Goal: Find specific page/section: Find specific page/section

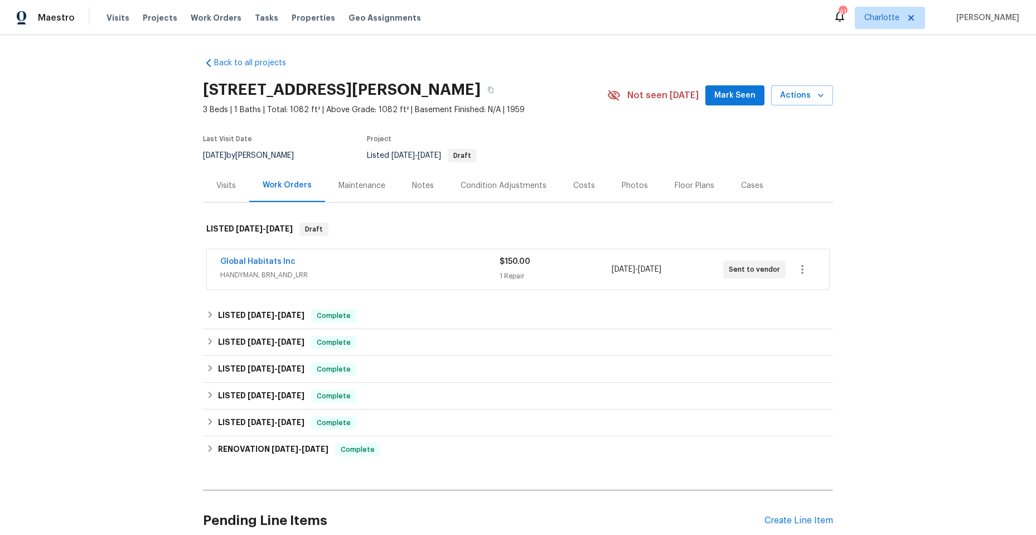
click at [362, 266] on div "Global Habitats Inc" at bounding box center [359, 262] width 279 height 13
